Goal: Transaction & Acquisition: Purchase product/service

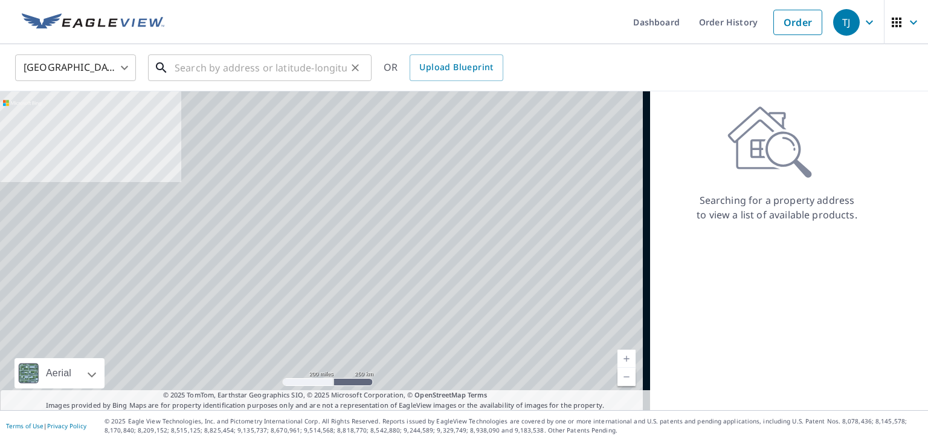
click at [187, 70] on input "text" at bounding box center [261, 68] width 172 height 34
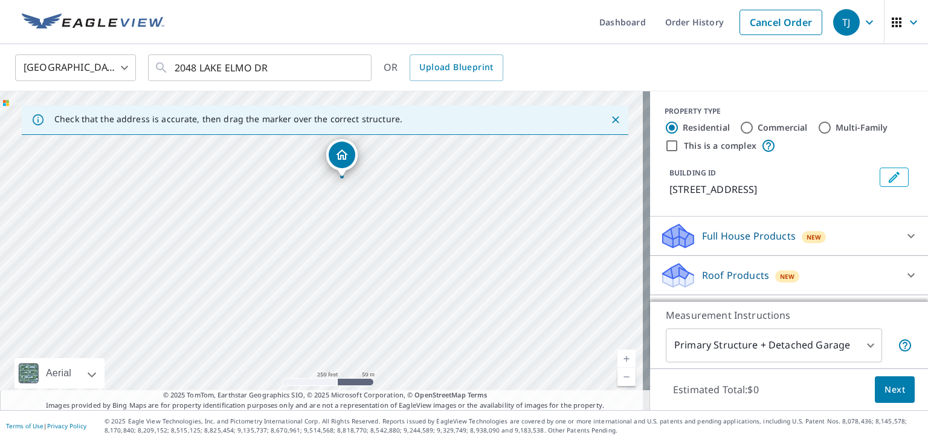
drag, startPoint x: 253, startPoint y: 171, endPoint x: 271, endPoint y: 102, distance: 71.7
click at [271, 102] on div "[STREET_ADDRESS][PERSON_NAME]" at bounding box center [325, 250] width 650 height 319
drag, startPoint x: 280, startPoint y: 193, endPoint x: 317, endPoint y: 201, distance: 37.8
click at [317, 201] on div "[STREET_ADDRESS][PERSON_NAME]" at bounding box center [325, 250] width 650 height 319
drag, startPoint x: 421, startPoint y: 185, endPoint x: 425, endPoint y: 233, distance: 48.5
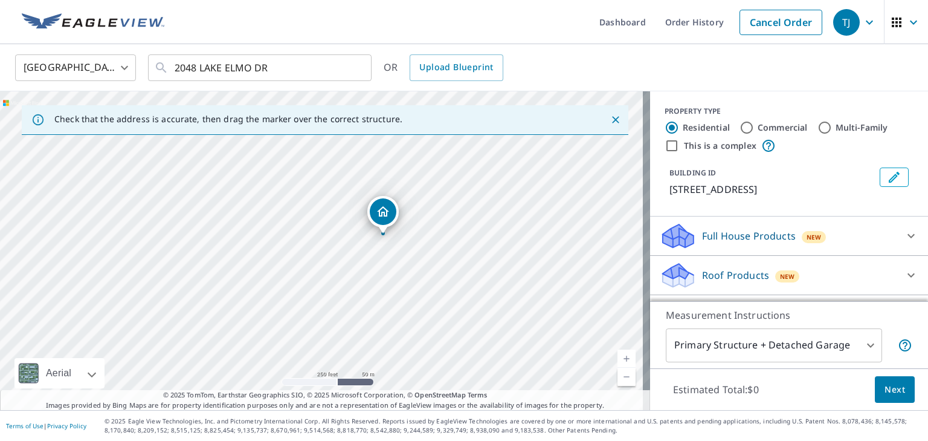
click at [425, 233] on div "[STREET_ADDRESS][PERSON_NAME]" at bounding box center [325, 250] width 650 height 319
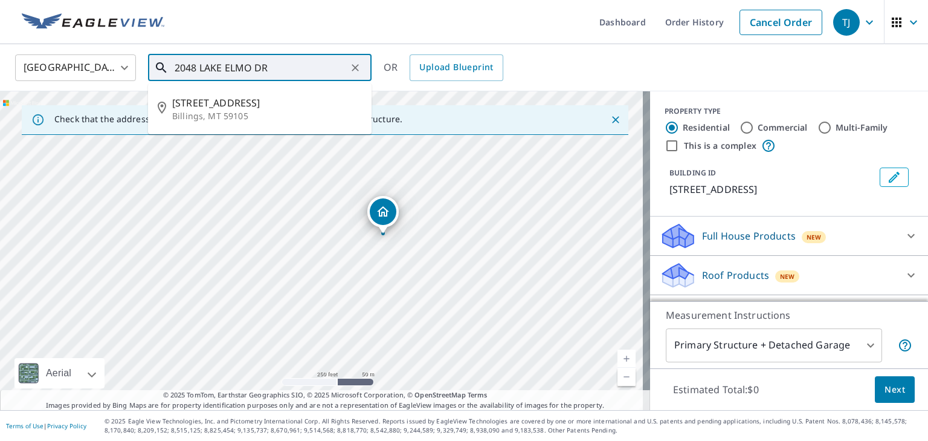
click at [319, 73] on input "2048 LAKE ELMO DR" at bounding box center [261, 68] width 172 height 34
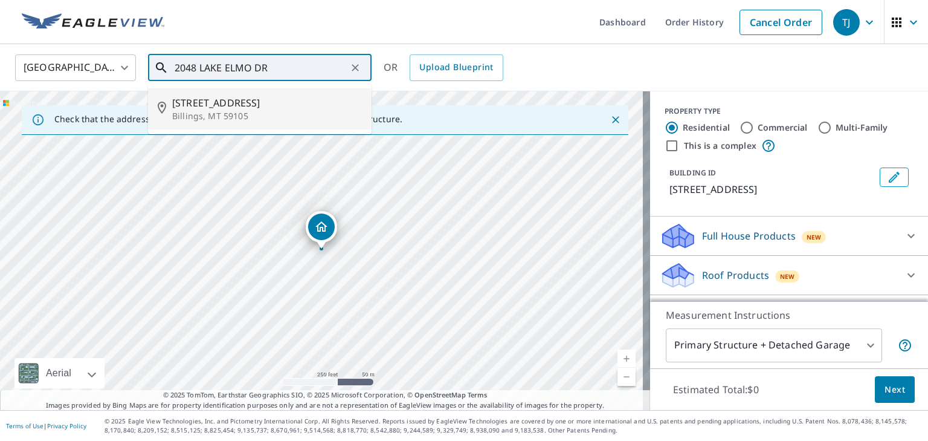
click at [260, 108] on span "[STREET_ADDRESS]" at bounding box center [267, 102] width 190 height 15
type input "[STREET_ADDRESS][PERSON_NAME]"
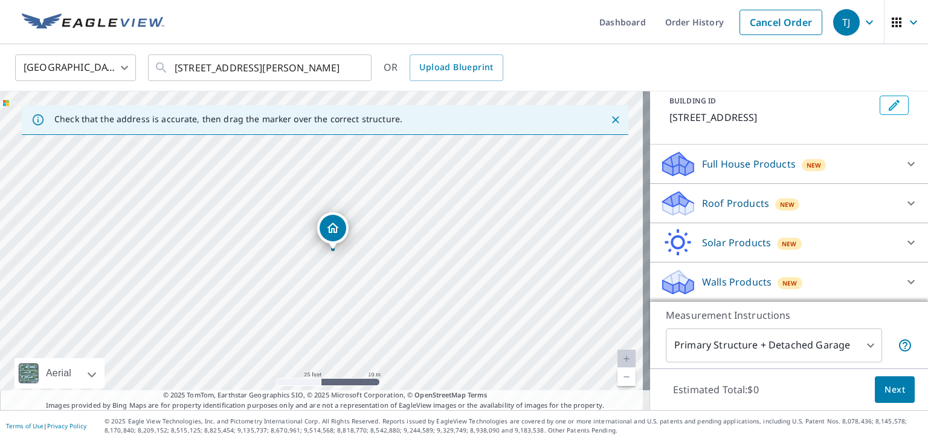
click at [723, 215] on div "Roof Products New" at bounding box center [778, 203] width 237 height 28
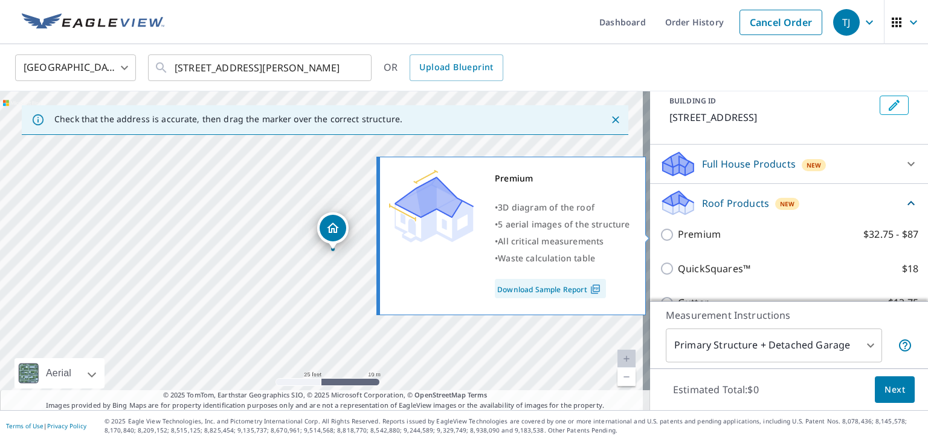
scroll to position [120, 0]
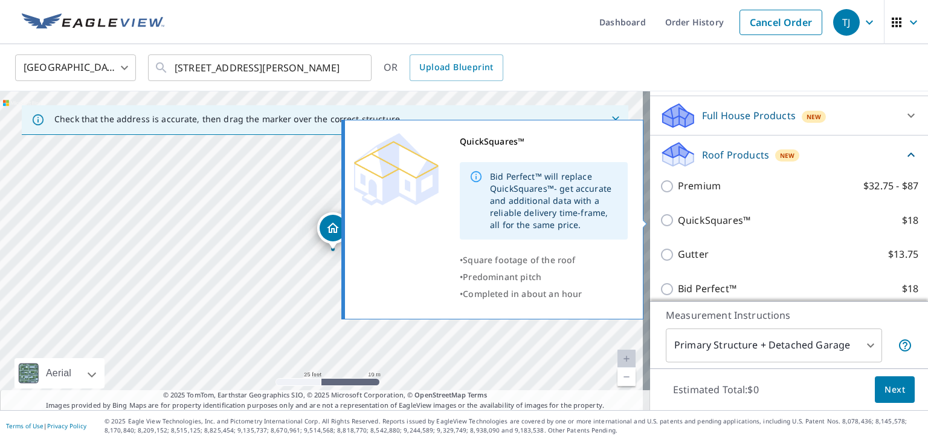
click at [662, 220] on input "QuickSquares™ $18" at bounding box center [669, 220] width 18 height 15
checkbox input "true"
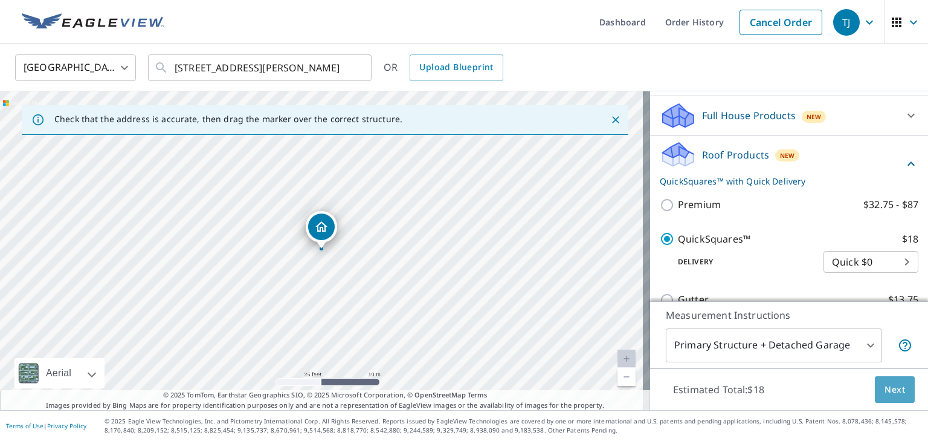
click at [892, 393] on span "Next" at bounding box center [895, 389] width 21 height 15
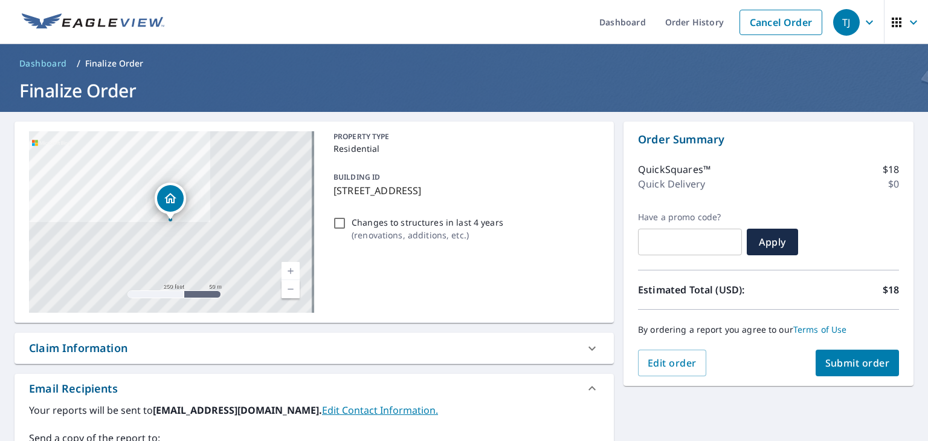
click at [853, 370] on button "Submit order" at bounding box center [858, 362] width 84 height 27
